Goal: Find contact information: Find contact information

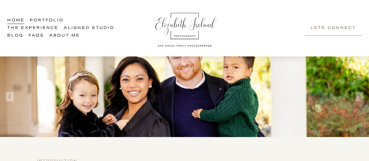
click at [334, 31] on link "Lets Connect" at bounding box center [333, 27] width 57 height 15
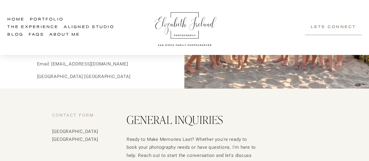
scroll to position [169, 0]
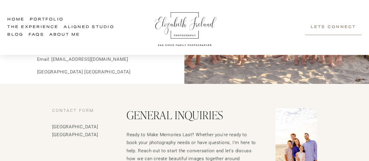
click at [99, 60] on p "Email: [EMAIL_ADDRESS][DOMAIN_NAME]" at bounding box center [96, 59] width 118 height 8
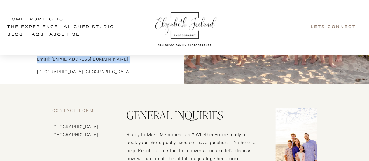
click at [99, 60] on p "Email: [EMAIL_ADDRESS][DOMAIN_NAME]" at bounding box center [96, 59] width 118 height 8
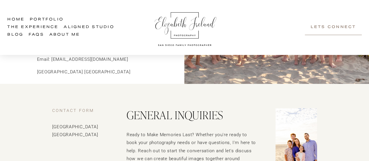
click at [135, 65] on div "From updating your family portraits to professional headshots, showcasing your …" at bounding box center [96, 37] width 118 height 78
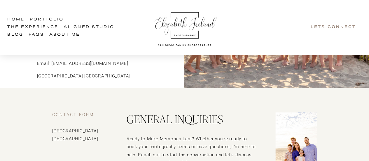
drag, startPoint x: 130, startPoint y: 59, endPoint x: 52, endPoint y: 61, distance: 77.4
click at [52, 61] on p "Email: [EMAIL_ADDRESS][DOMAIN_NAME]" at bounding box center [96, 64] width 118 height 8
copy p "[EMAIL_ADDRESS][DOMAIN_NAME]"
